Goal: Contribute content: Contribute content

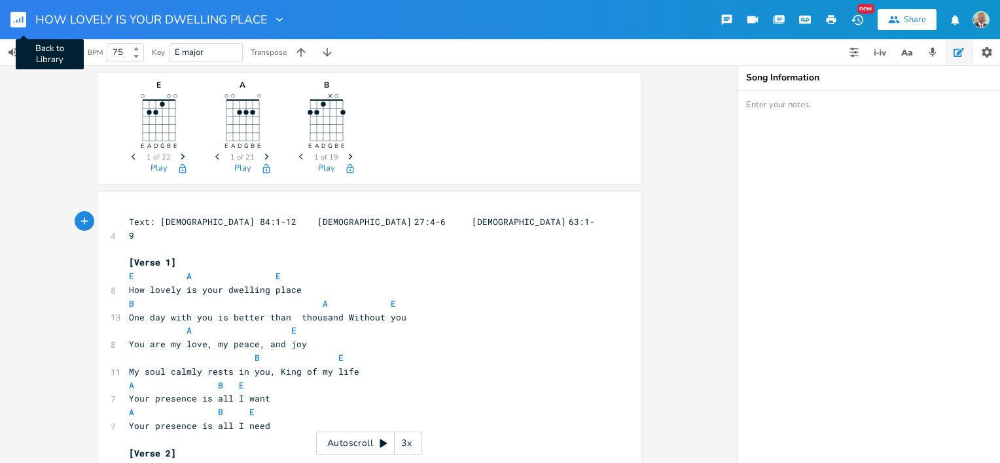
click at [16, 21] on rect "button" at bounding box center [18, 20] width 16 height 16
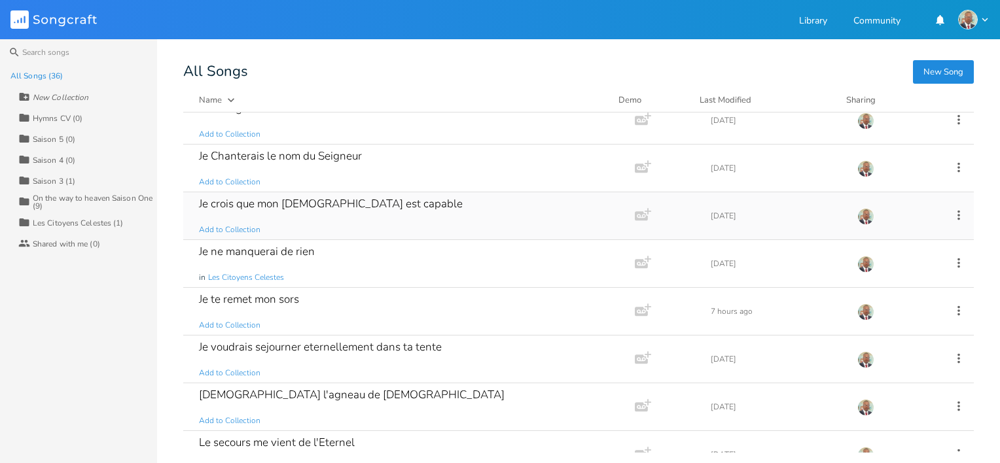
scroll to position [654, 0]
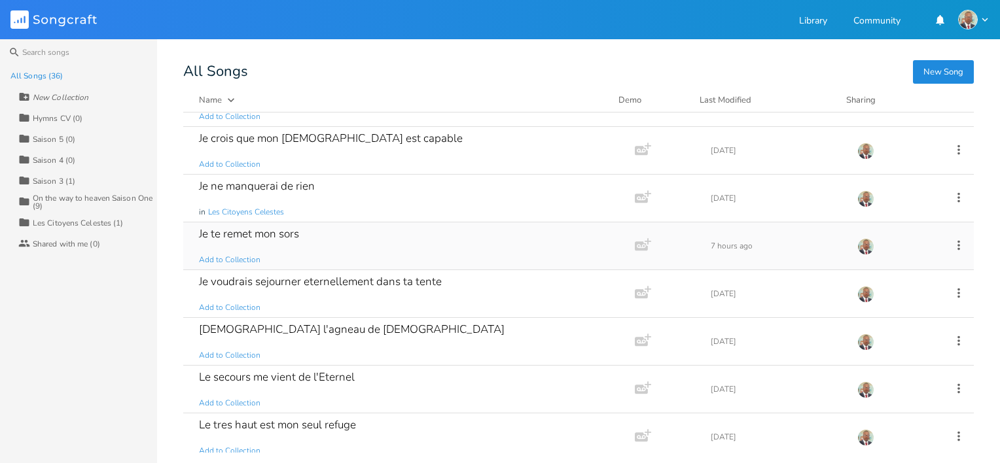
click at [323, 235] on div "Je te remet mon sors Add to Collection" at bounding box center [406, 246] width 415 height 47
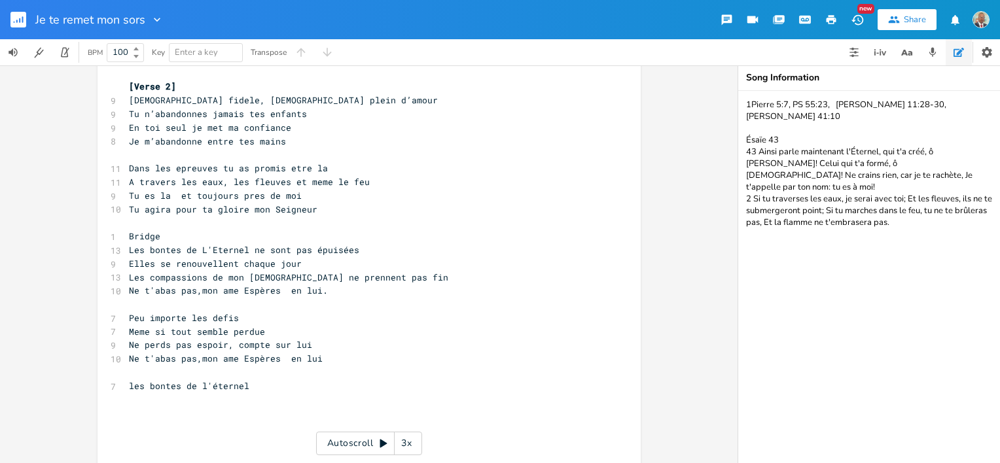
scroll to position [196, 0]
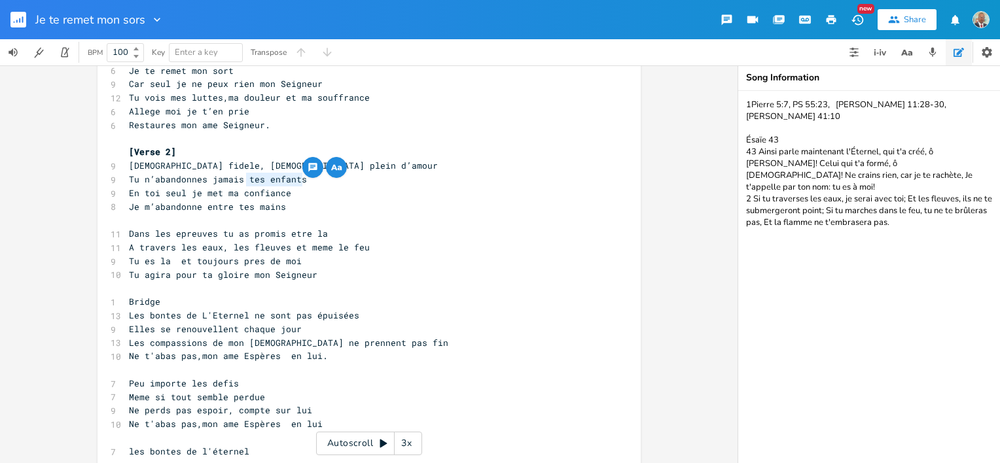
drag, startPoint x: 298, startPoint y: 181, endPoint x: 244, endPoint y: 181, distance: 54.3
click at [244, 181] on pre "Tu n’abandonnes jamais tes enfants" at bounding box center [362, 180] width 473 height 14
type textarea "ceux qui se confient en toi"
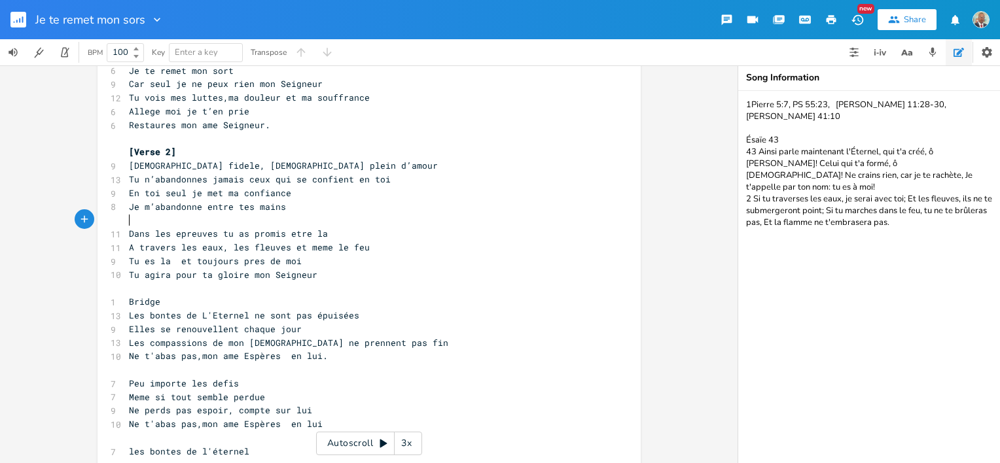
click at [407, 216] on pre "​" at bounding box center [362, 220] width 473 height 14
click at [299, 205] on pre "Je m’abandonne entre tes mains" at bounding box center [362, 207] width 473 height 14
click at [296, 190] on pre "En toi seul je met ma confiance" at bounding box center [362, 194] width 473 height 14
click at [129, 195] on span "En toi seul je met ma confiance" at bounding box center [210, 193] width 162 height 12
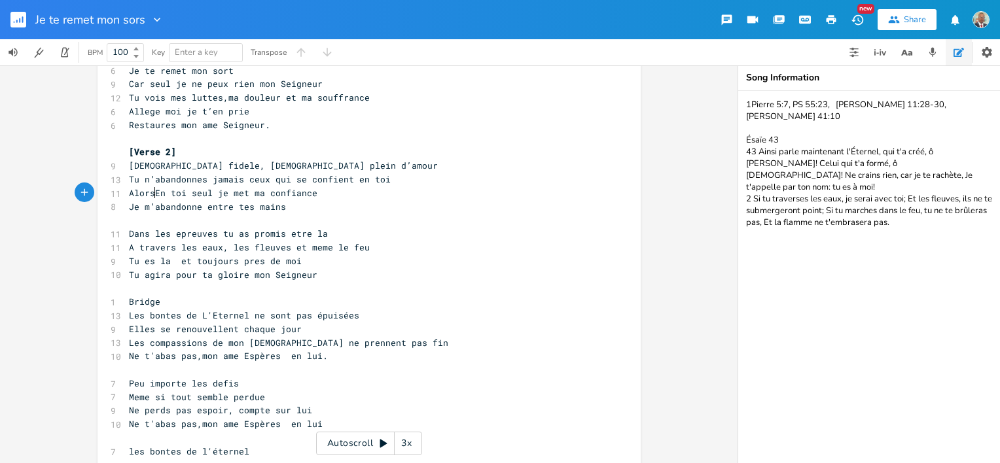
type textarea "Alors"
click at [212, 193] on span "Alors En toi seul je met ma confiance" at bounding box center [226, 193] width 194 height 12
type textarea ","
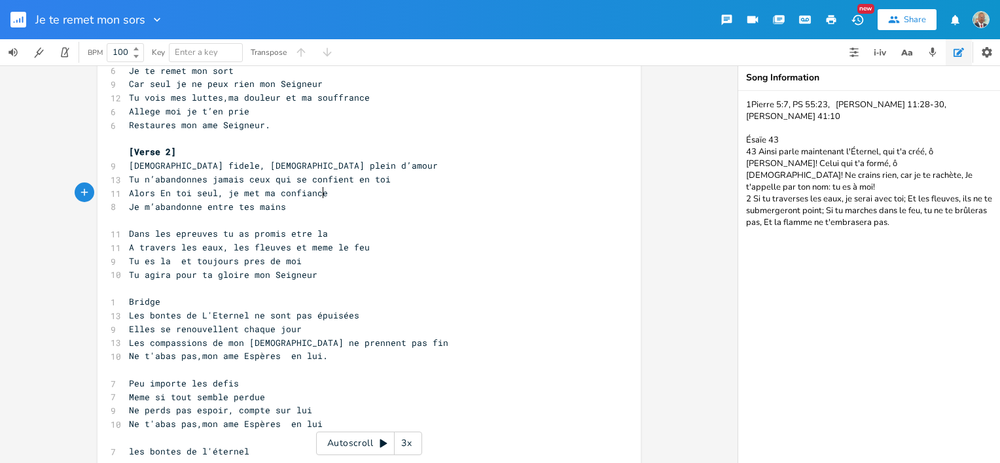
click at [323, 195] on pre "Alors En toi seul, je met ma confiance" at bounding box center [362, 194] width 473 height 14
click at [149, 208] on span "Je m’abandonne entre tes mains" at bounding box center [207, 207] width 157 height 12
type textarea "Tu ne m'"
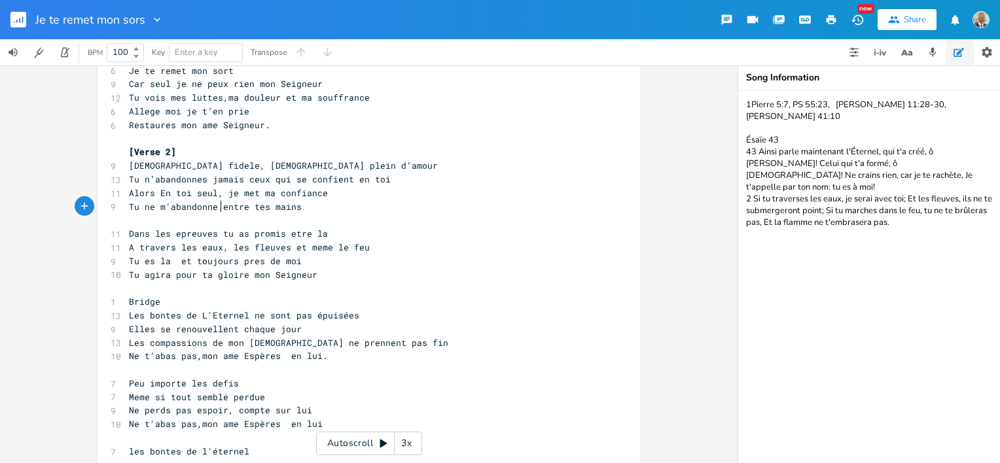
click at [215, 207] on span "Tu ne m'abandonne entre tes mains" at bounding box center [215, 207] width 173 height 12
click at [212, 207] on span "Tu ne m'abandonne entre tes mains" at bounding box center [215, 207] width 173 height 12
type textarea "ra"
click at [302, 207] on span "Tu ne m'abandonnera entre tes mains" at bounding box center [220, 207] width 183 height 12
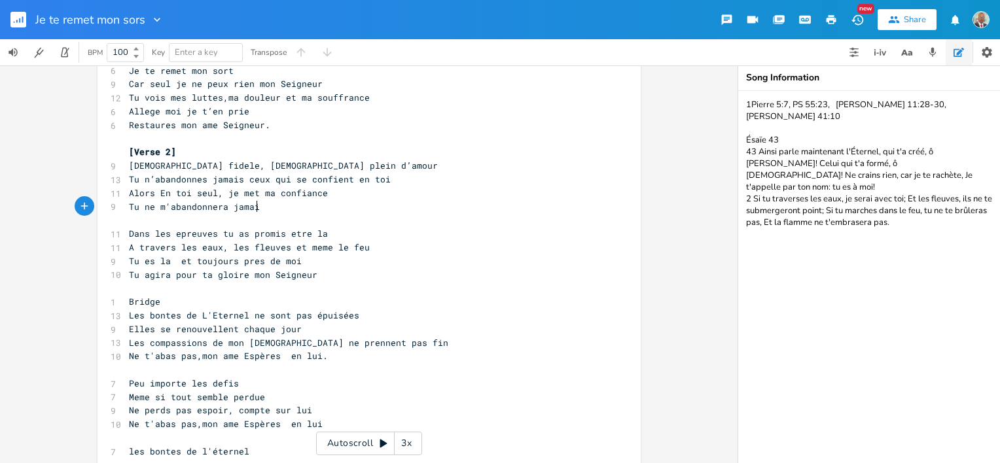
type textarea "jamaids"
type textarea "s"
click at [327, 269] on pre "Tu agira pour ta gloire mon Seigneur" at bounding box center [362, 275] width 473 height 14
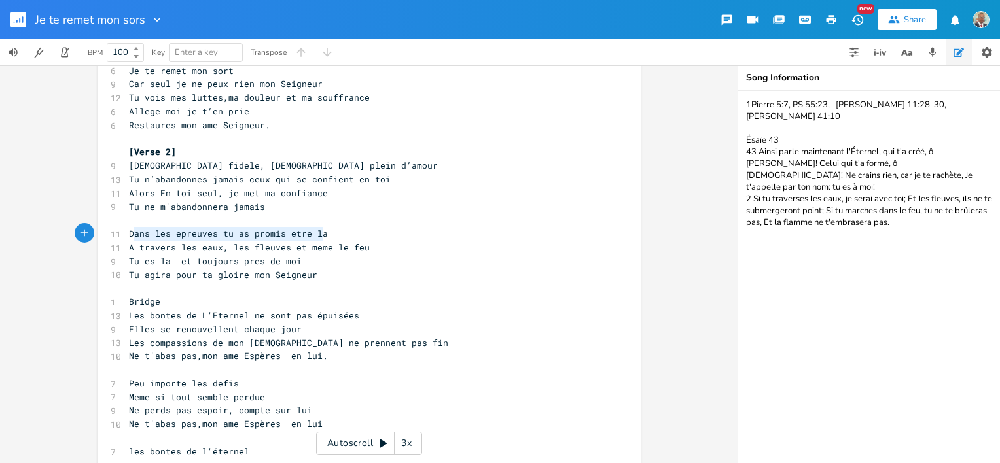
type textarea "Dans les epreuves tu as promis etre la"
drag, startPoint x: 317, startPoint y: 232, endPoint x: 126, endPoint y: 230, distance: 191.1
click at [129, 230] on span "Dans les epreuves tu as promis etre la" at bounding box center [228, 234] width 199 height 12
click at [126, 250] on pre "A travers les eaux, les fleuves et meme le feu" at bounding box center [362, 248] width 473 height 14
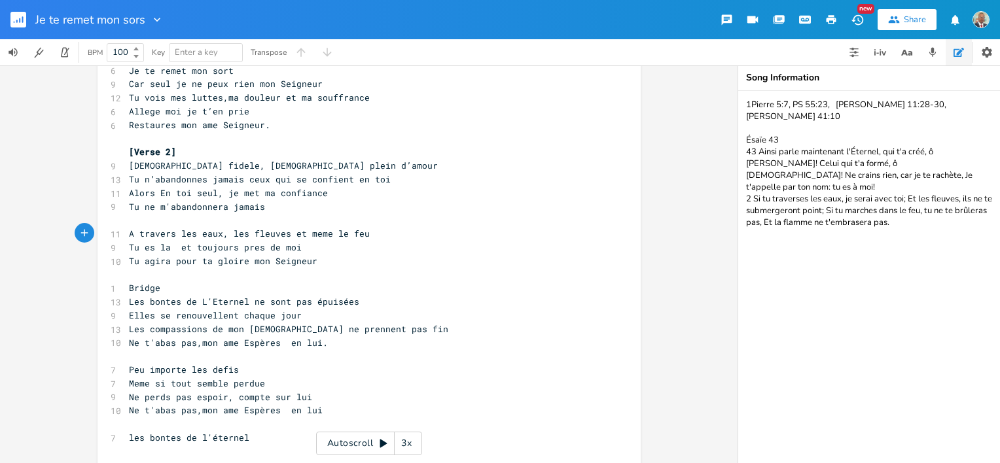
click at [359, 238] on pre "A travers les eaux, les fleuves et meme le feu" at bounding box center [362, 234] width 473 height 14
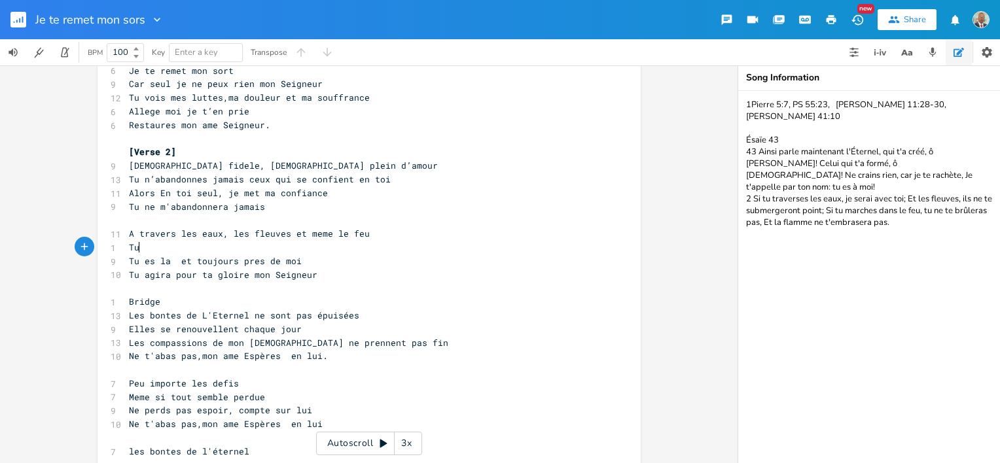
type textarea "Tue"
type textarea "es vec"
type textarea "avec moi, mon [DEMOGRAPHIC_DATA] tu l'as promis"
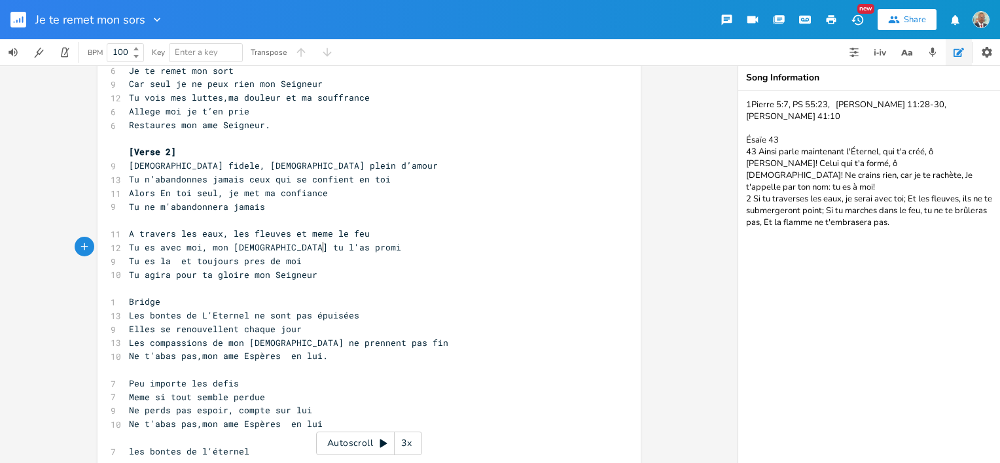
scroll to position [0, 130]
click at [293, 262] on pre "Tu es la et toujours pres de moi" at bounding box center [362, 262] width 473 height 14
click at [325, 251] on pre "Tu es avec moi, mon [DEMOGRAPHIC_DATA] tu l'as promis" at bounding box center [362, 248] width 473 height 14
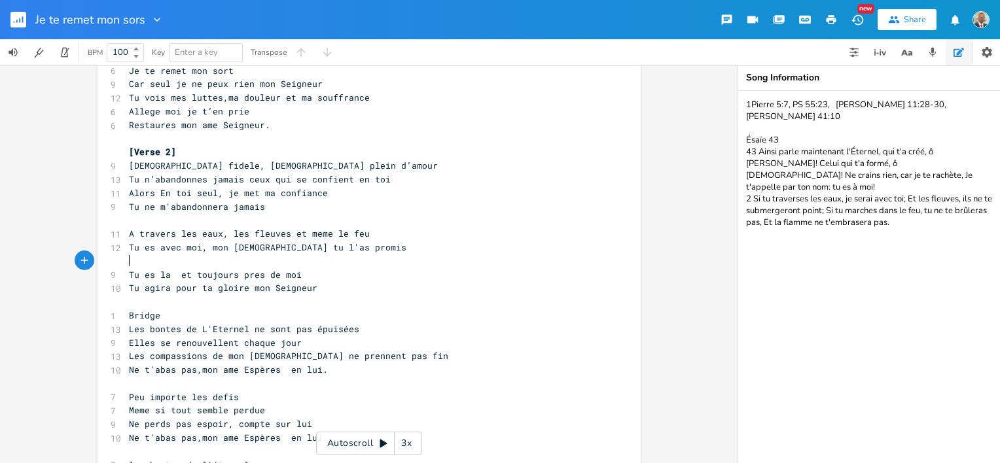
click at [126, 262] on pre "​" at bounding box center [362, 262] width 473 height 14
type textarea "l'homme peut mentir et meme se repentir"
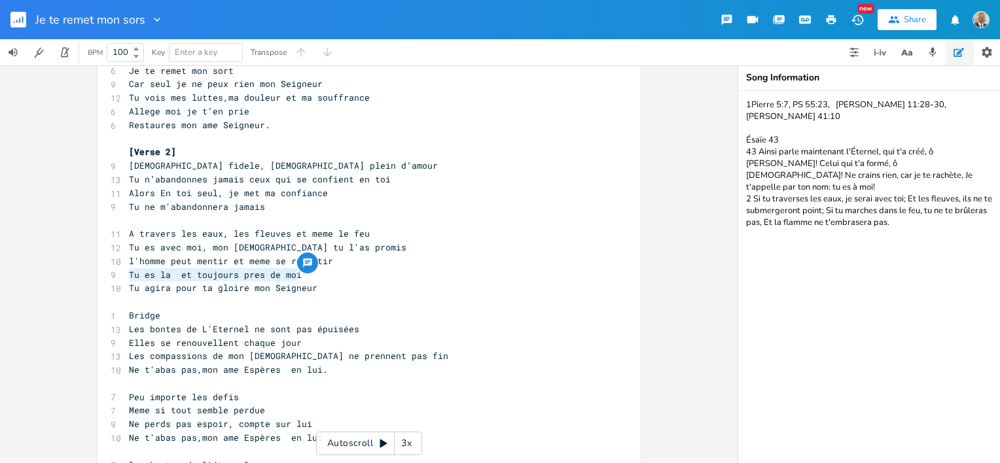
drag, startPoint x: 127, startPoint y: 275, endPoint x: 306, endPoint y: 279, distance: 179.4
click at [306, 279] on pre "Tu es la et toujours pres de moi" at bounding box center [362, 275] width 473 height 14
type textarea "Mais toi t"
type textarea "restes fidelew"
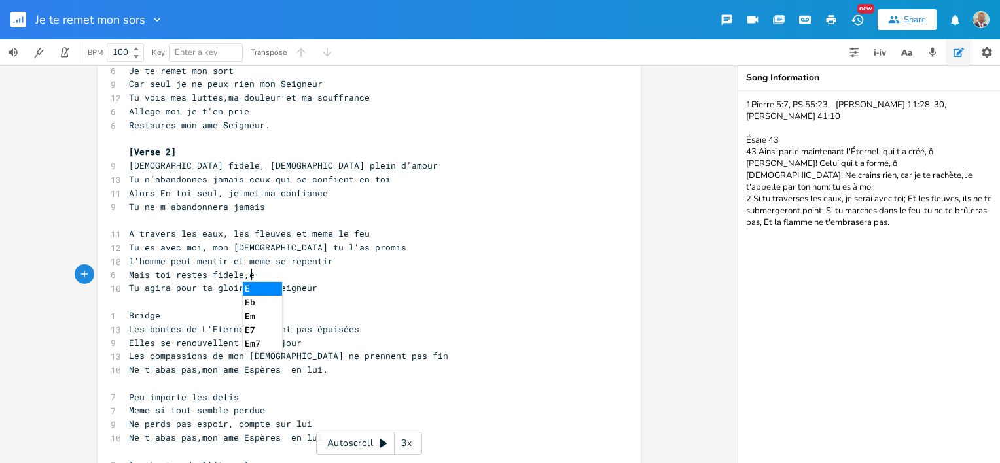
scroll to position [0, 9]
type textarea ",et tu agira"
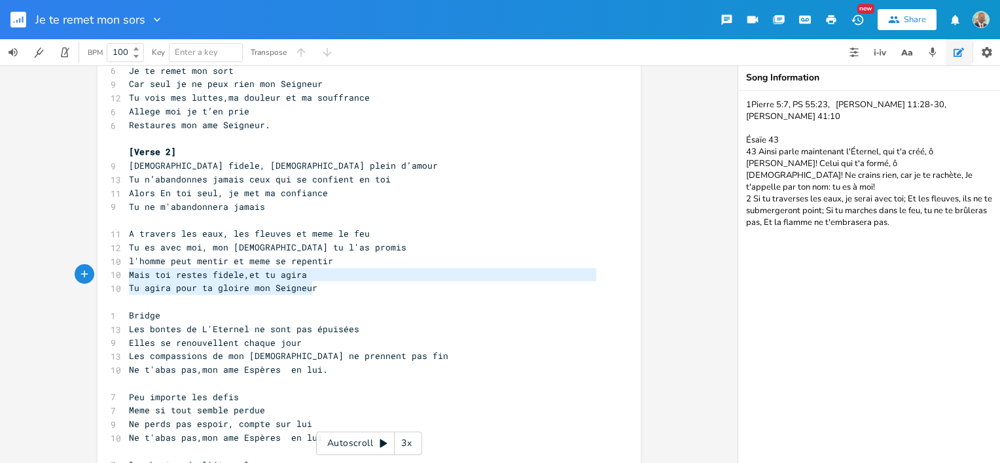
type textarea "Tu agira pour ta gloire mon Seigneur"
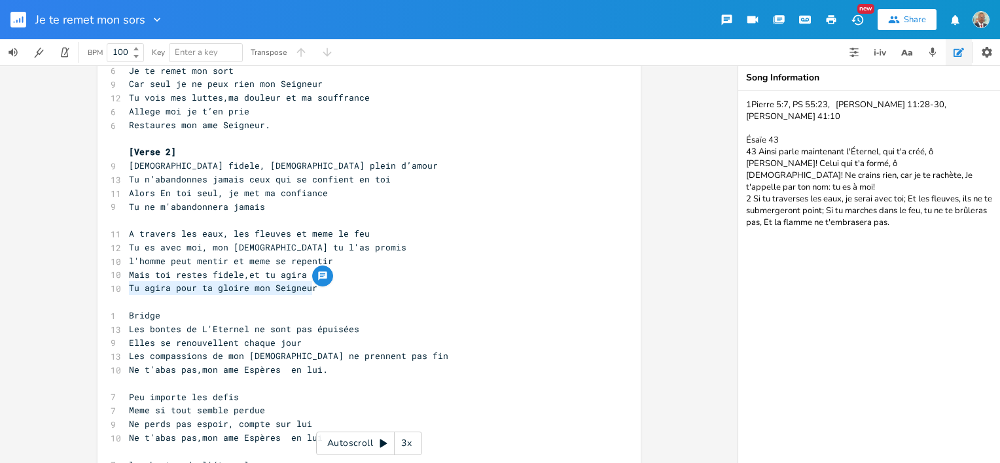
drag, startPoint x: 306, startPoint y: 288, endPoint x: 113, endPoint y: 289, distance: 193.7
click at [126, 289] on div "10 Tu agira pour ta gloire mon Seigneur" at bounding box center [362, 288] width 473 height 14
click at [128, 300] on pre "​" at bounding box center [362, 302] width 473 height 14
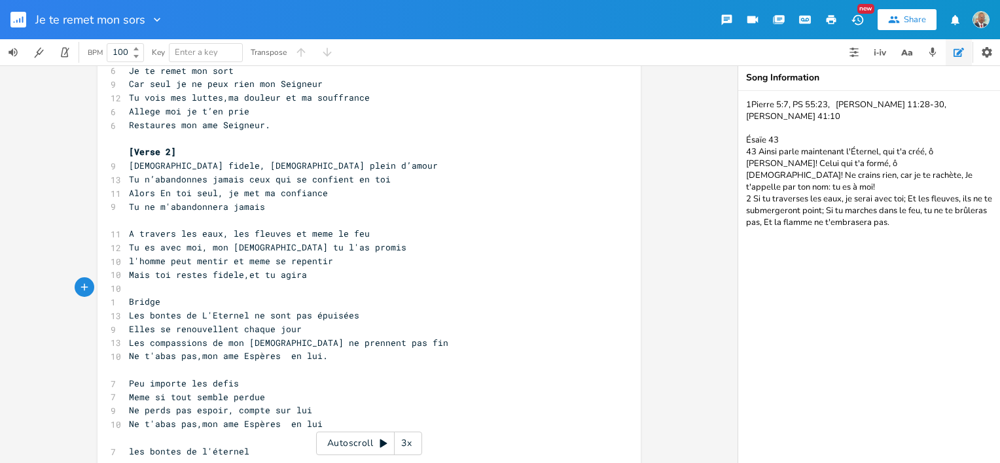
scroll to position [0, 0]
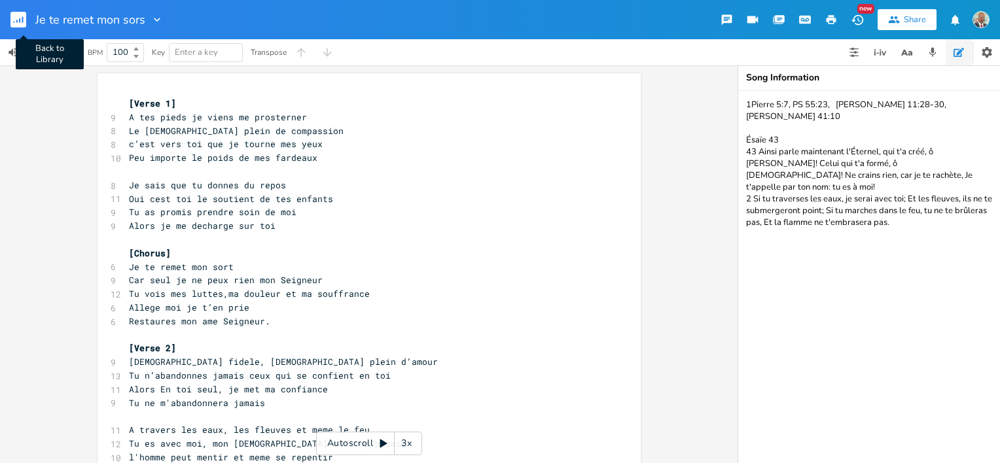
click at [15, 22] on rect "button" at bounding box center [18, 20] width 16 height 16
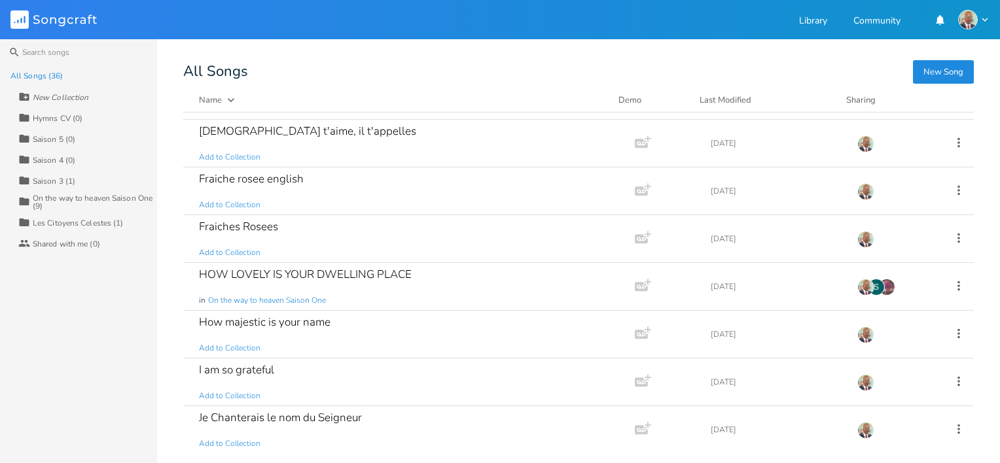
scroll to position [393, 0]
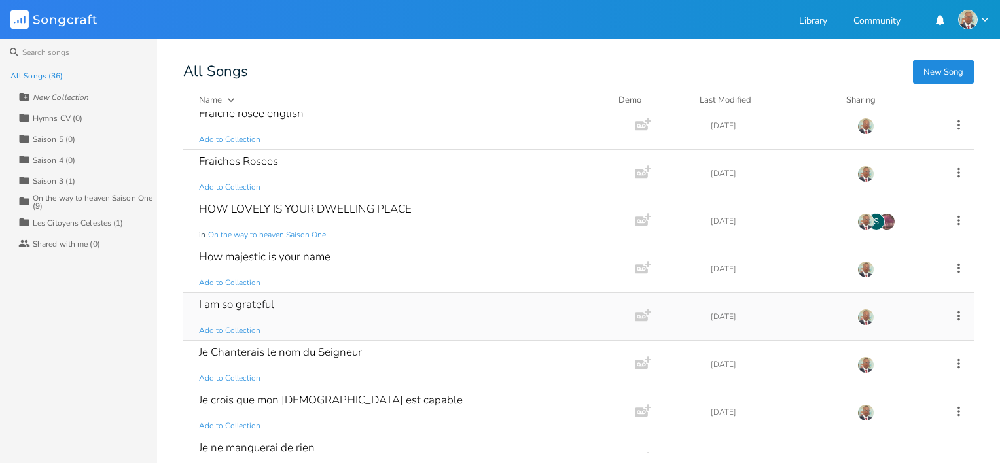
click at [291, 312] on div "I am so grateful Add to Collection" at bounding box center [406, 316] width 415 height 47
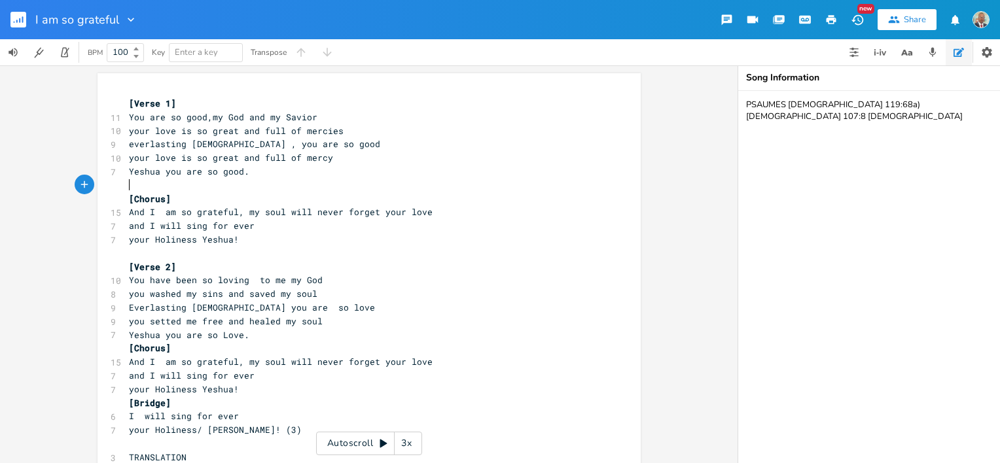
click at [249, 180] on pre "​" at bounding box center [362, 186] width 473 height 14
click at [248, 175] on pre "Yeshua you are so good." at bounding box center [362, 172] width 473 height 14
type textarea "Yeshua you are so good."
drag, startPoint x: 126, startPoint y: 173, endPoint x: 243, endPoint y: 175, distance: 117.8
click at [243, 175] on pre "Yeshua you are so good." at bounding box center [362, 172] width 473 height 14
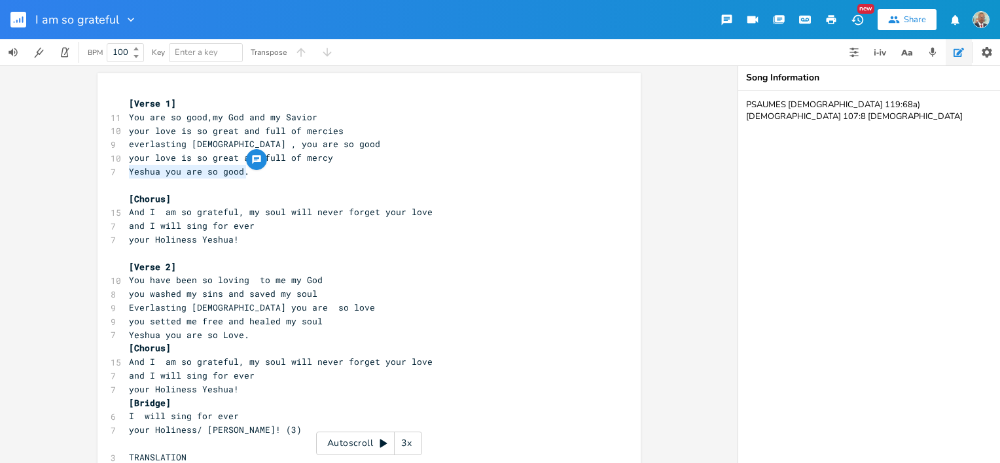
click at [255, 173] on pre "Yeshua you are so good." at bounding box center [362, 172] width 473 height 14
